Goal: Information Seeking & Learning: Check status

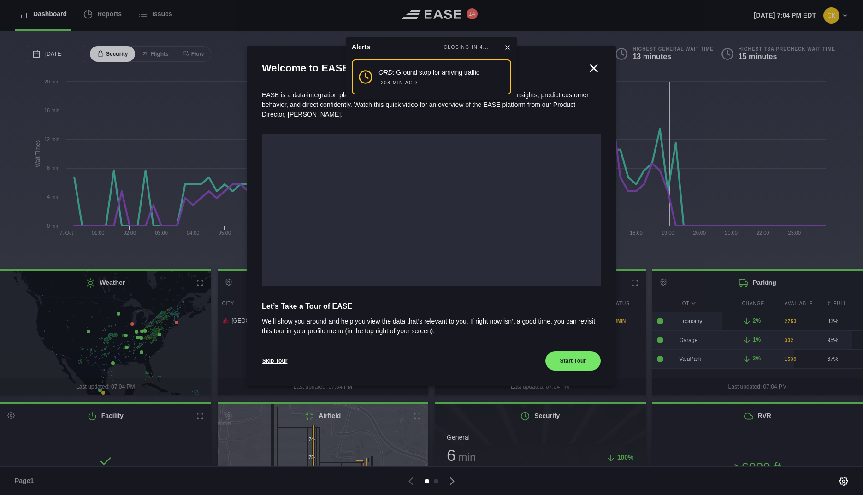
click at [594, 67] on icon at bounding box center [593, 68] width 7 height 7
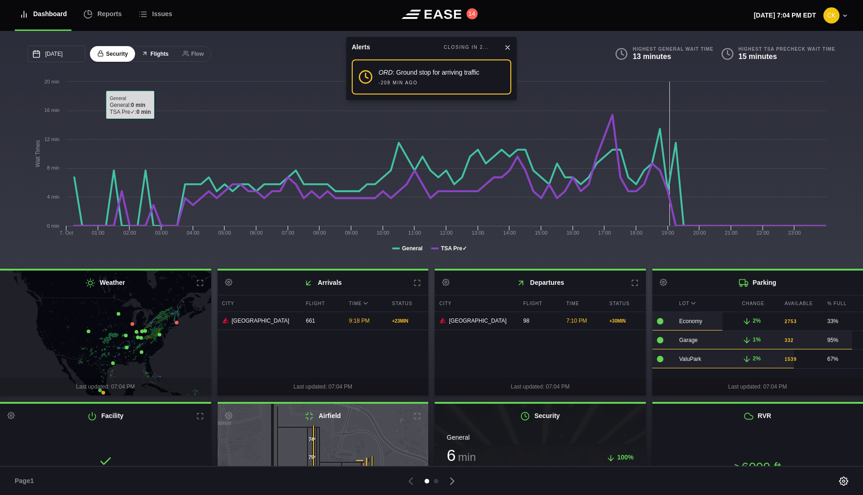
click at [156, 56] on button "Flights" at bounding box center [154, 54] width 41 height 16
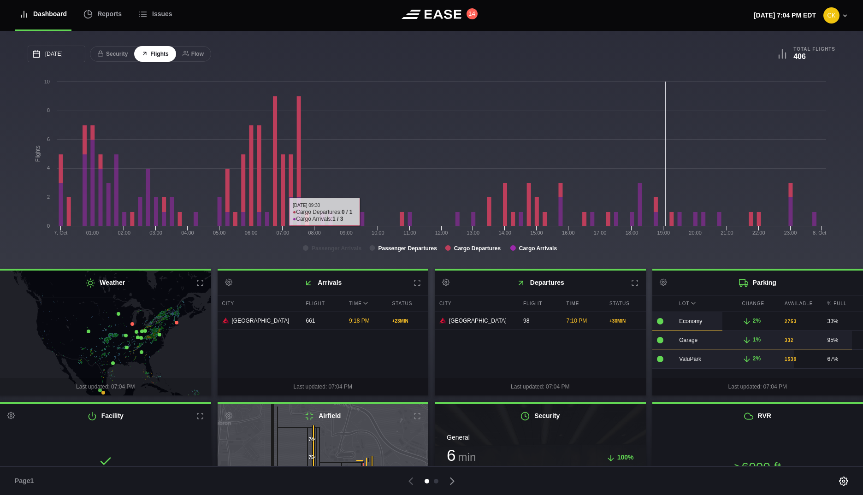
click at [410, 254] on rect at bounding box center [429, 169] width 803 height 184
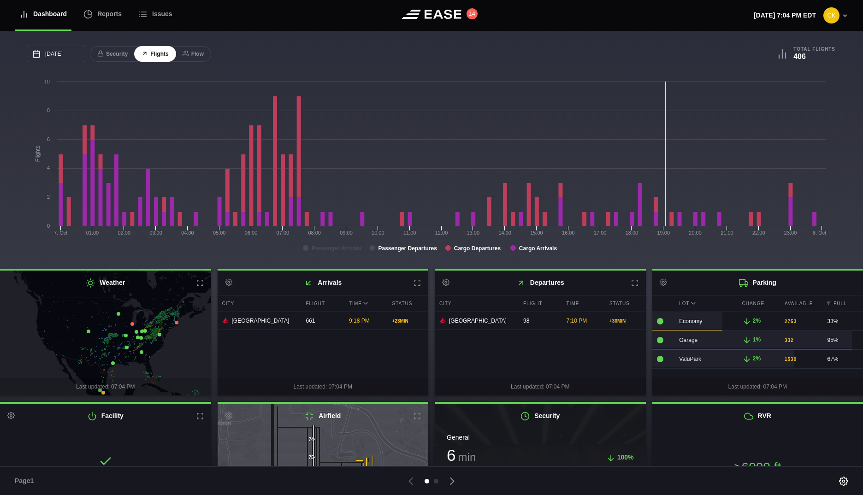
click at [407, 251] on tspan "Passenger Departures" at bounding box center [407, 248] width 59 height 6
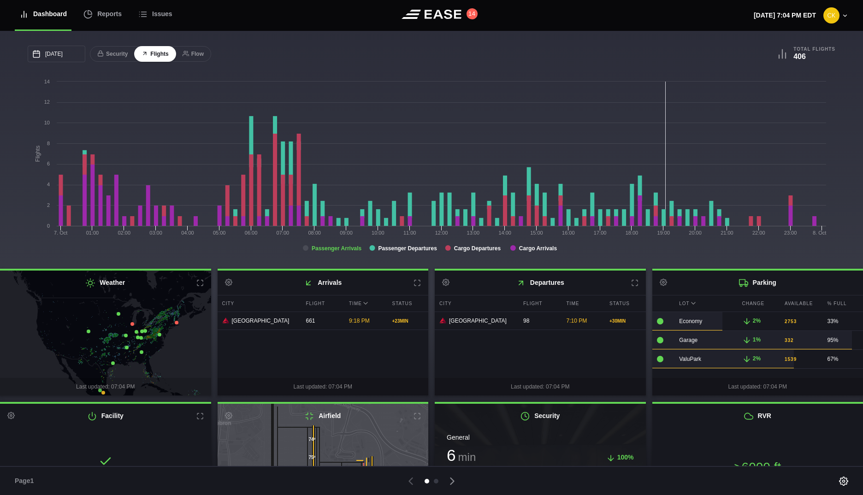
click at [332, 251] on tspan "Passenger Arrivals" at bounding box center [337, 248] width 50 height 6
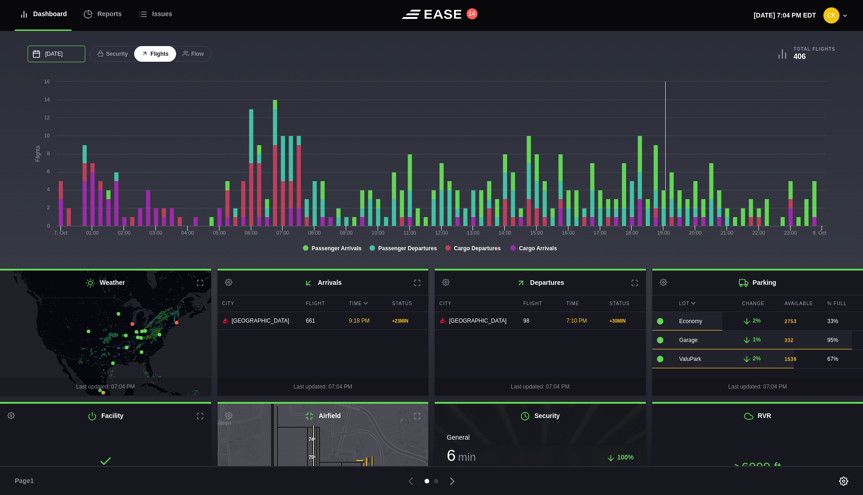
click at [66, 55] on input "10/07/2025" at bounding box center [57, 54] width 58 height 17
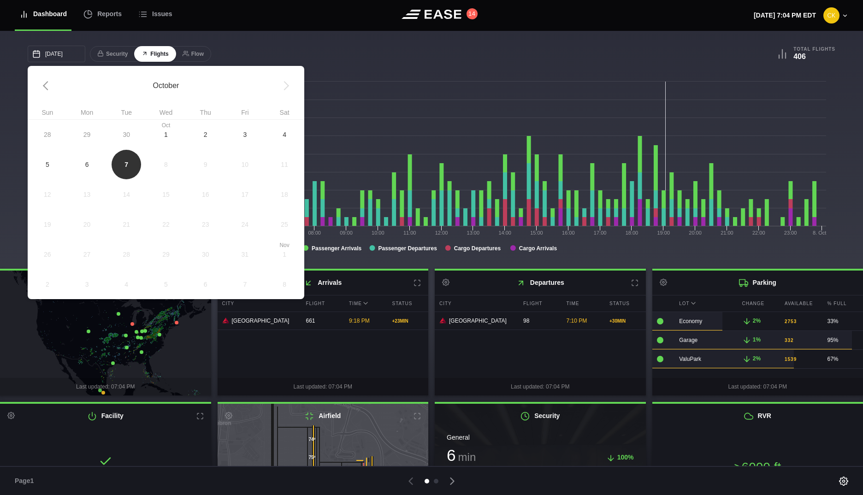
click at [92, 166] on span "6" at bounding box center [87, 164] width 40 height 30
type input "10/06/2025"
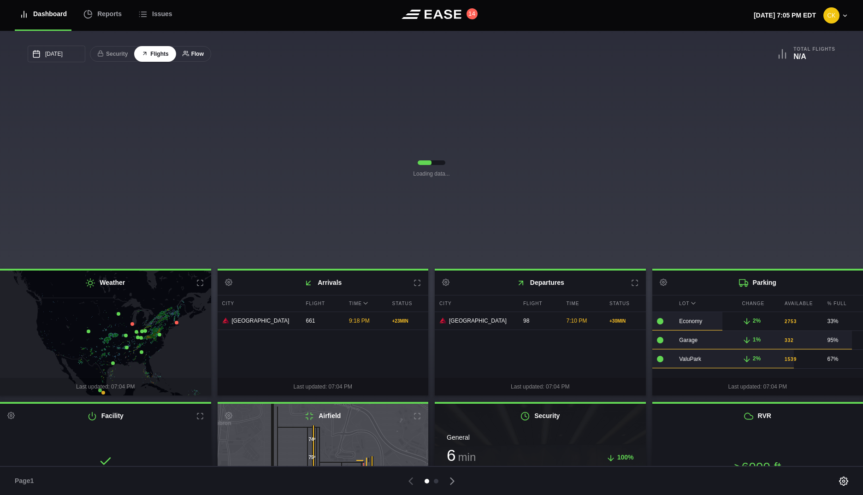
click at [185, 56] on icon at bounding box center [185, 55] width 4 height 2
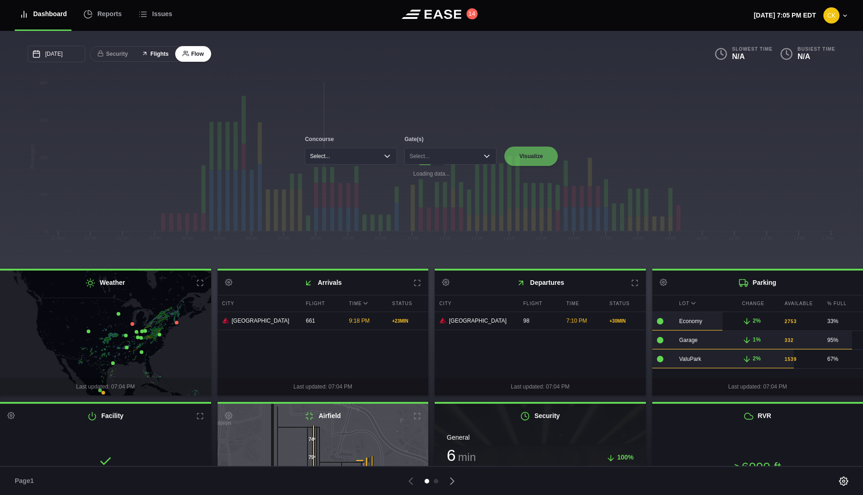
click at [160, 56] on button "Flights" at bounding box center [154, 54] width 41 height 16
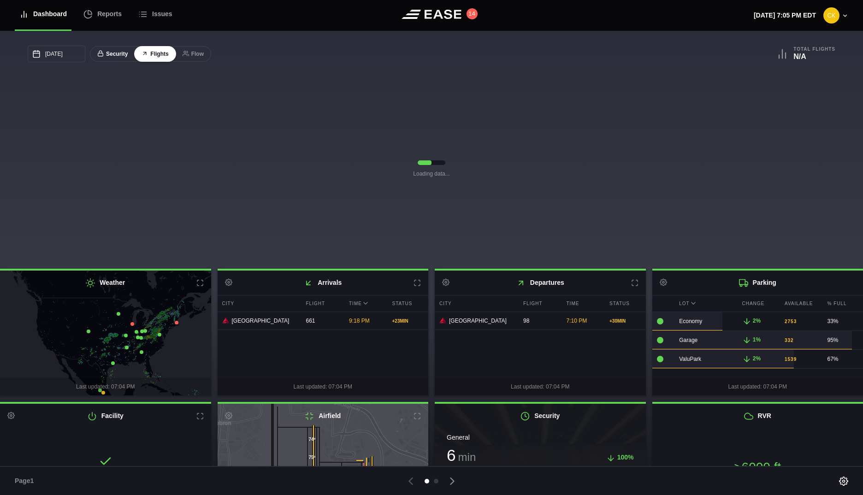
click at [102, 59] on button "Security" at bounding box center [112, 54] width 45 height 16
click at [166, 53] on button "Flights" at bounding box center [154, 54] width 41 height 16
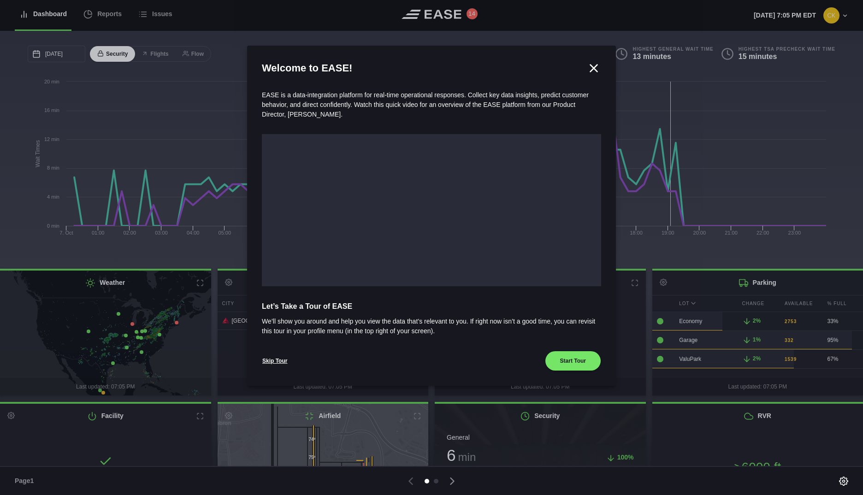
click at [589, 68] on icon at bounding box center [594, 68] width 14 height 14
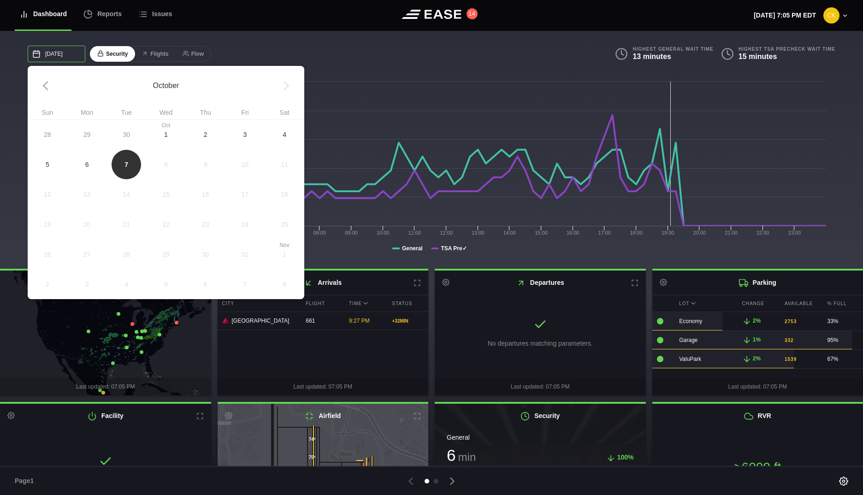
click at [60, 57] on input "10/07/2025" at bounding box center [57, 54] width 58 height 17
click at [88, 165] on span "6" at bounding box center [87, 164] width 4 height 10
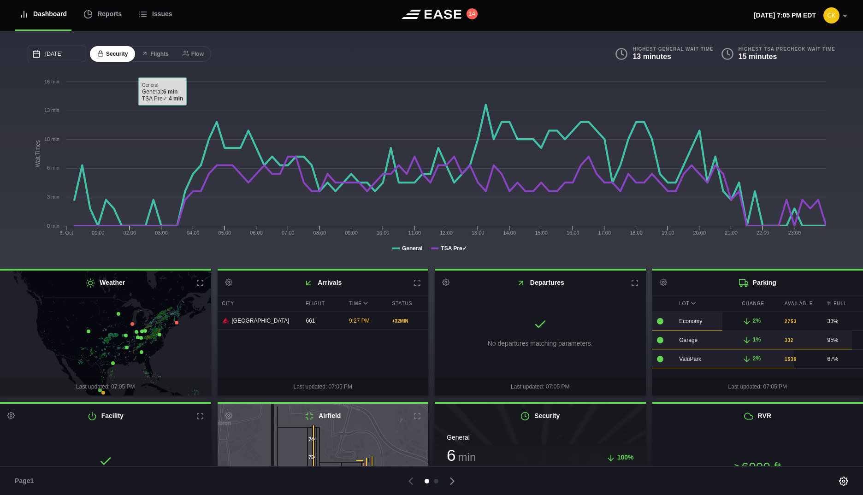
click at [171, 42] on div "10/06/2025 October Sun Mon Tue Wed Thu Fri Sat 28 29 30 Oct 1 2 3 4 5 6 7 8 9 1…" at bounding box center [431, 150] width 863 height 238
click at [153, 54] on button "Flights" at bounding box center [154, 54] width 41 height 16
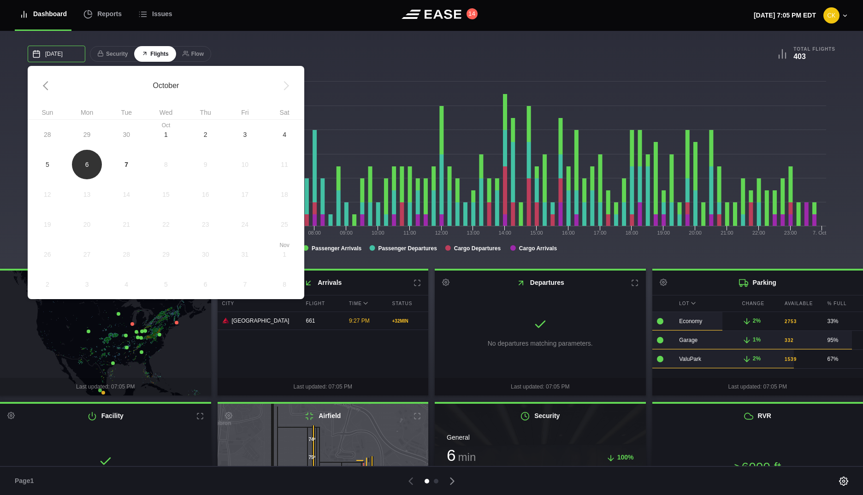
click at [62, 59] on input "10/06/2025" at bounding box center [57, 54] width 58 height 17
click at [209, 135] on span "2" at bounding box center [206, 134] width 40 height 30
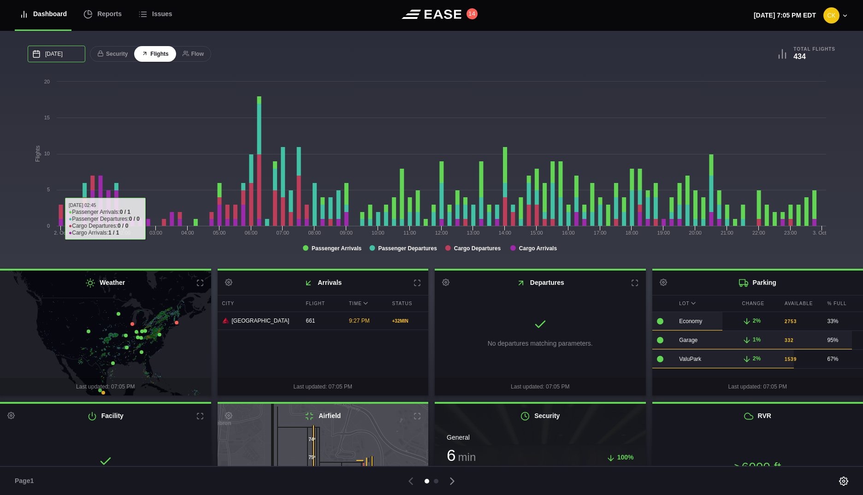
click at [70, 51] on input "10/02/2025" at bounding box center [57, 54] width 58 height 17
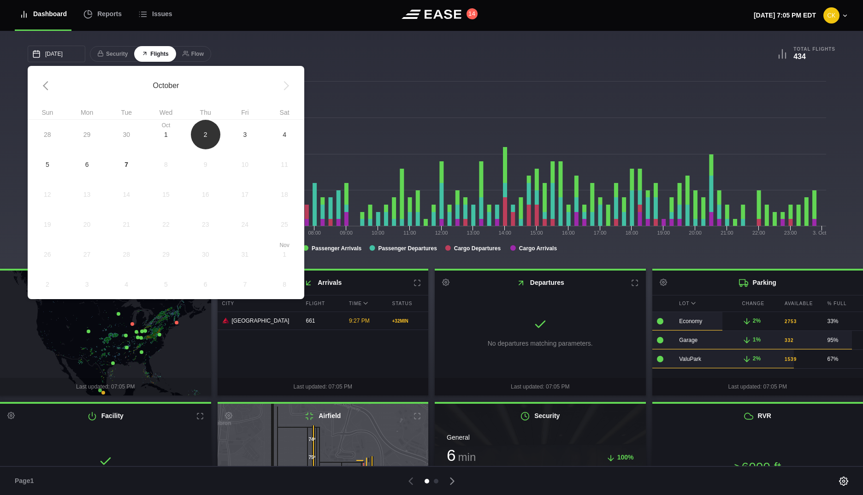
click at [246, 139] on span "3" at bounding box center [245, 135] width 4 height 10
type input "10/03/2025"
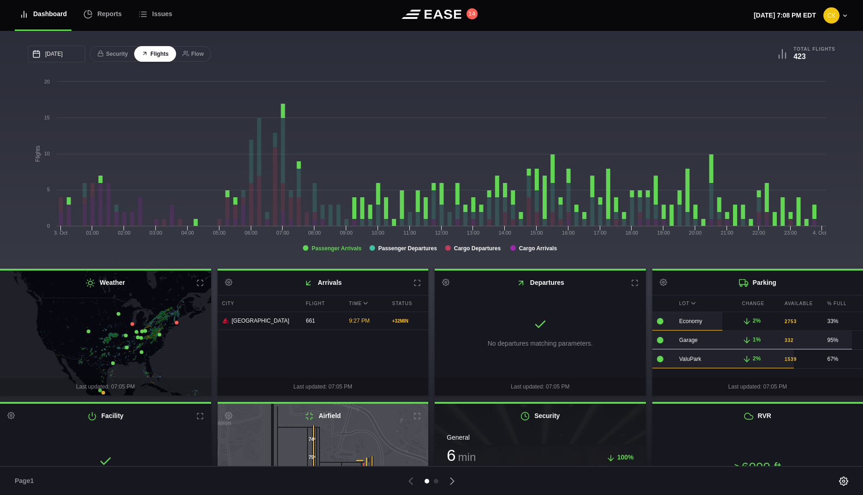
drag, startPoint x: 342, startPoint y: 248, endPoint x: 381, endPoint y: 247, distance: 39.2
click at [342, 248] on tspan "Passenger Arrivals" at bounding box center [337, 248] width 50 height 6
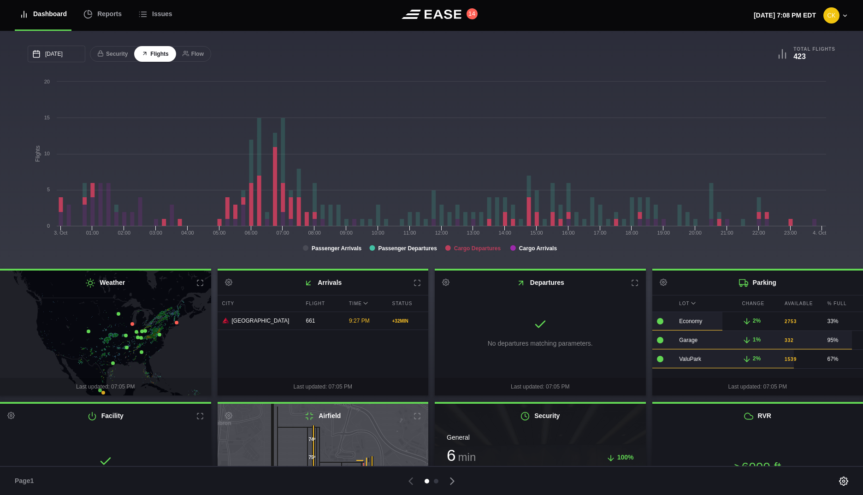
click at [464, 246] on tspan "Cargo Departures" at bounding box center [477, 248] width 47 height 6
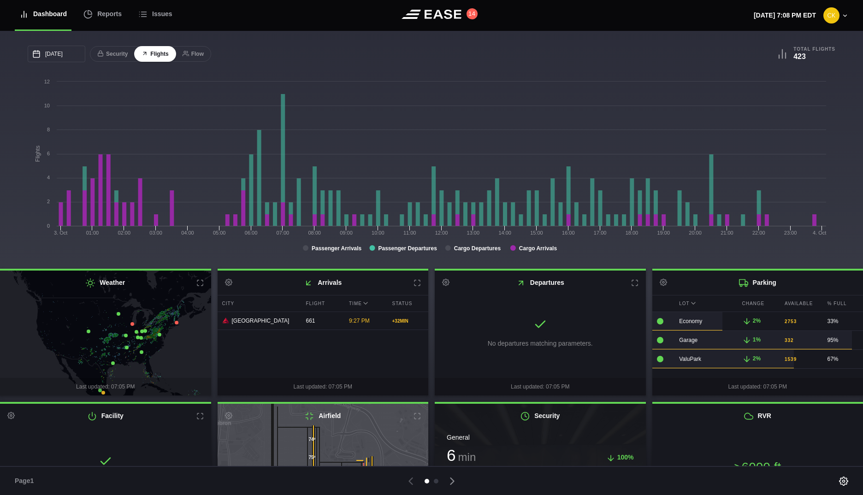
click at [551, 249] on tspan "Cargo Arrivals" at bounding box center [538, 248] width 38 height 6
